Goal: Book appointment/travel/reservation

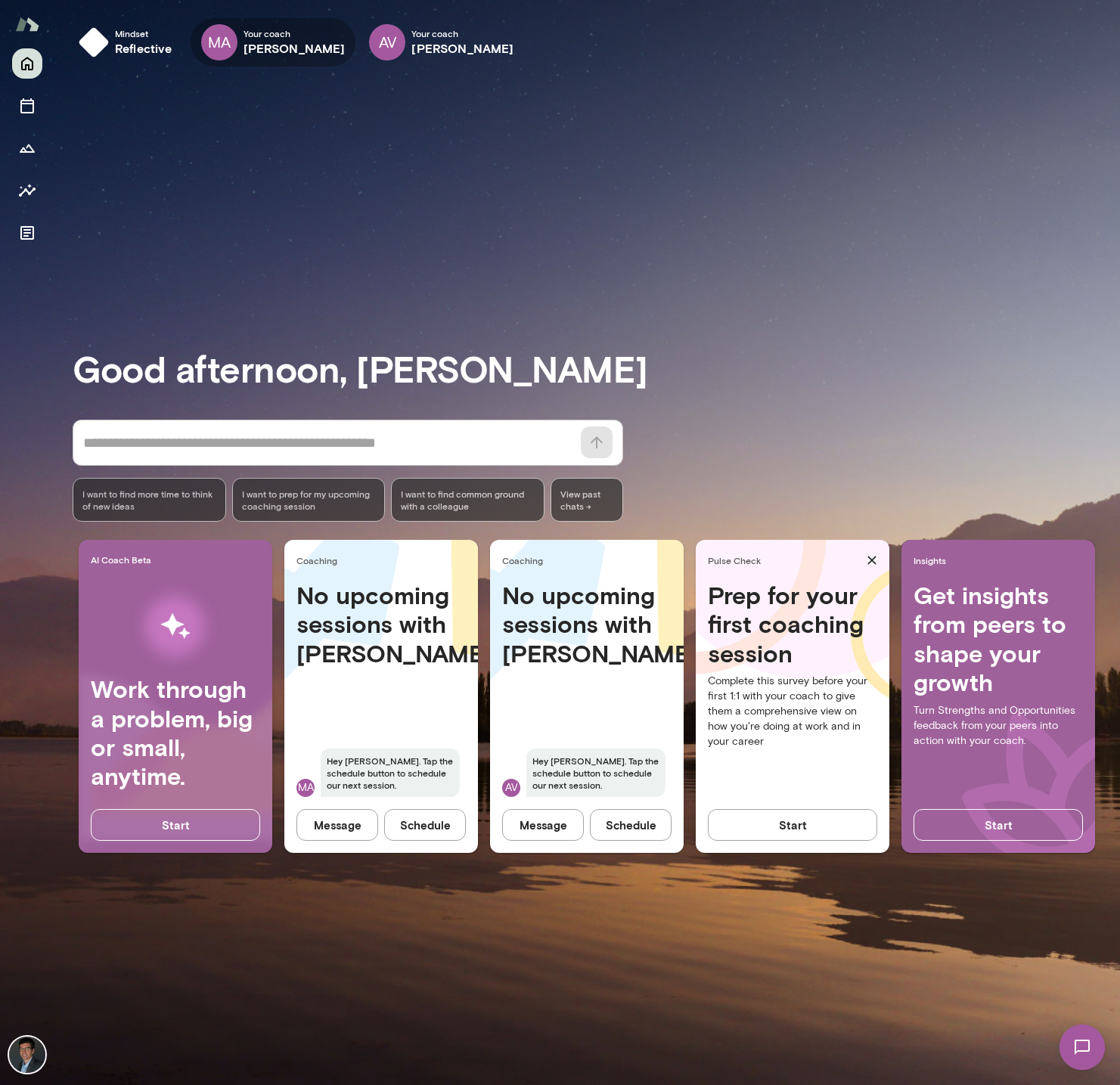
click at [0, 0] on icon "button" at bounding box center [0, 0] width 0 height 0
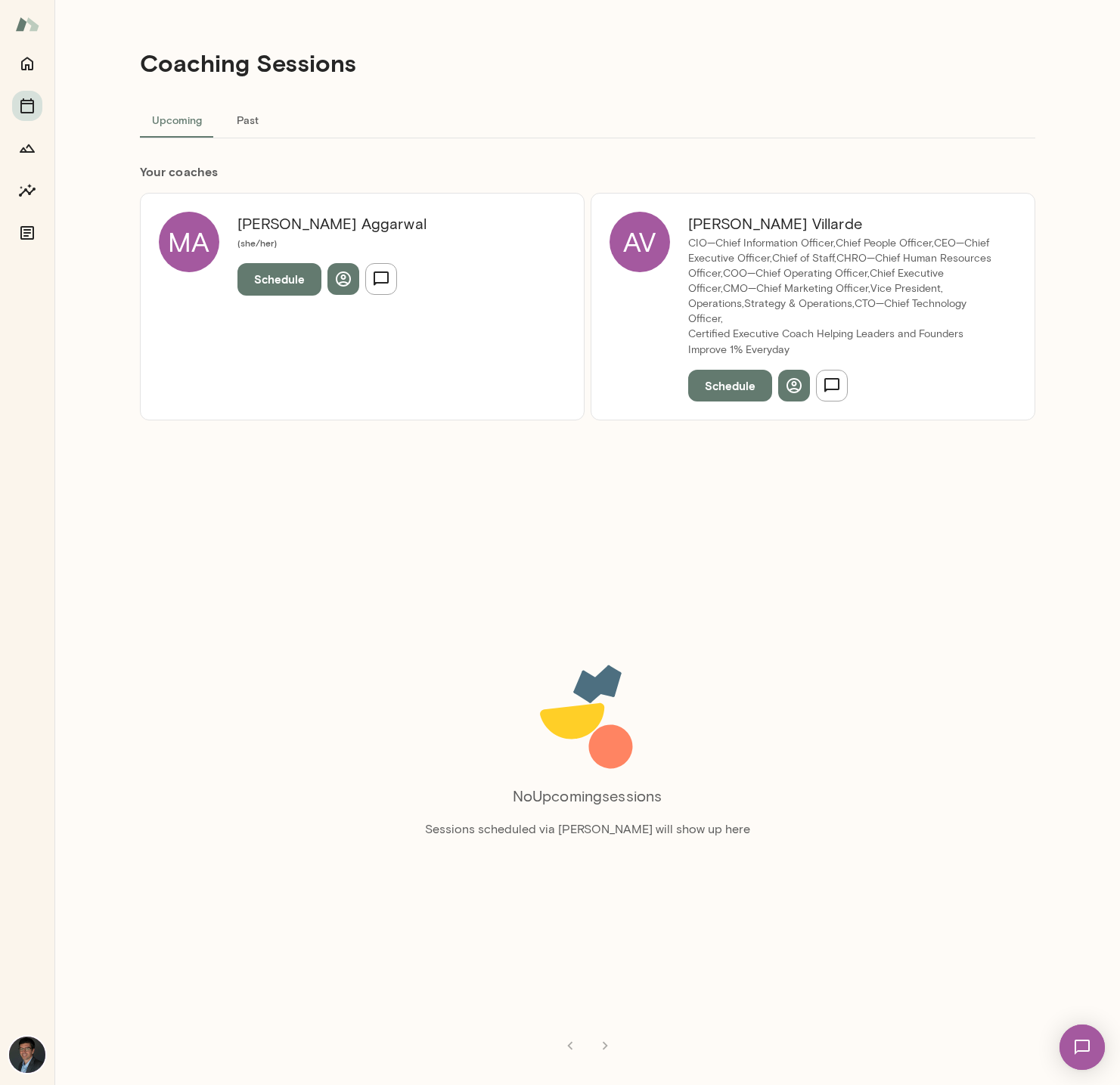
click at [279, 288] on button "Schedule" at bounding box center [279, 279] width 84 height 32
